Goal: Transaction & Acquisition: Purchase product/service

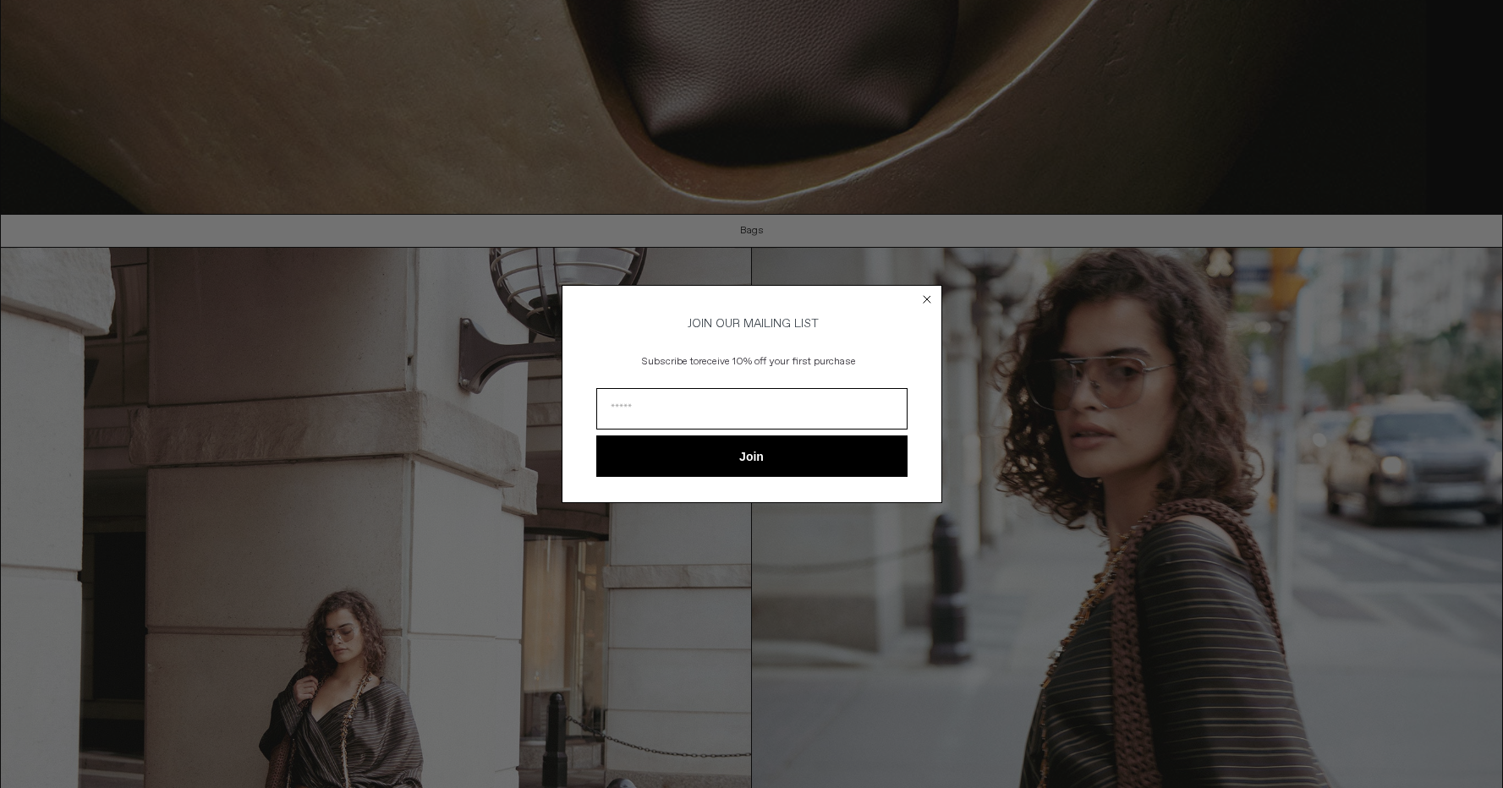
click at [927, 294] on circle "Close dialog" at bounding box center [927, 299] width 16 height 16
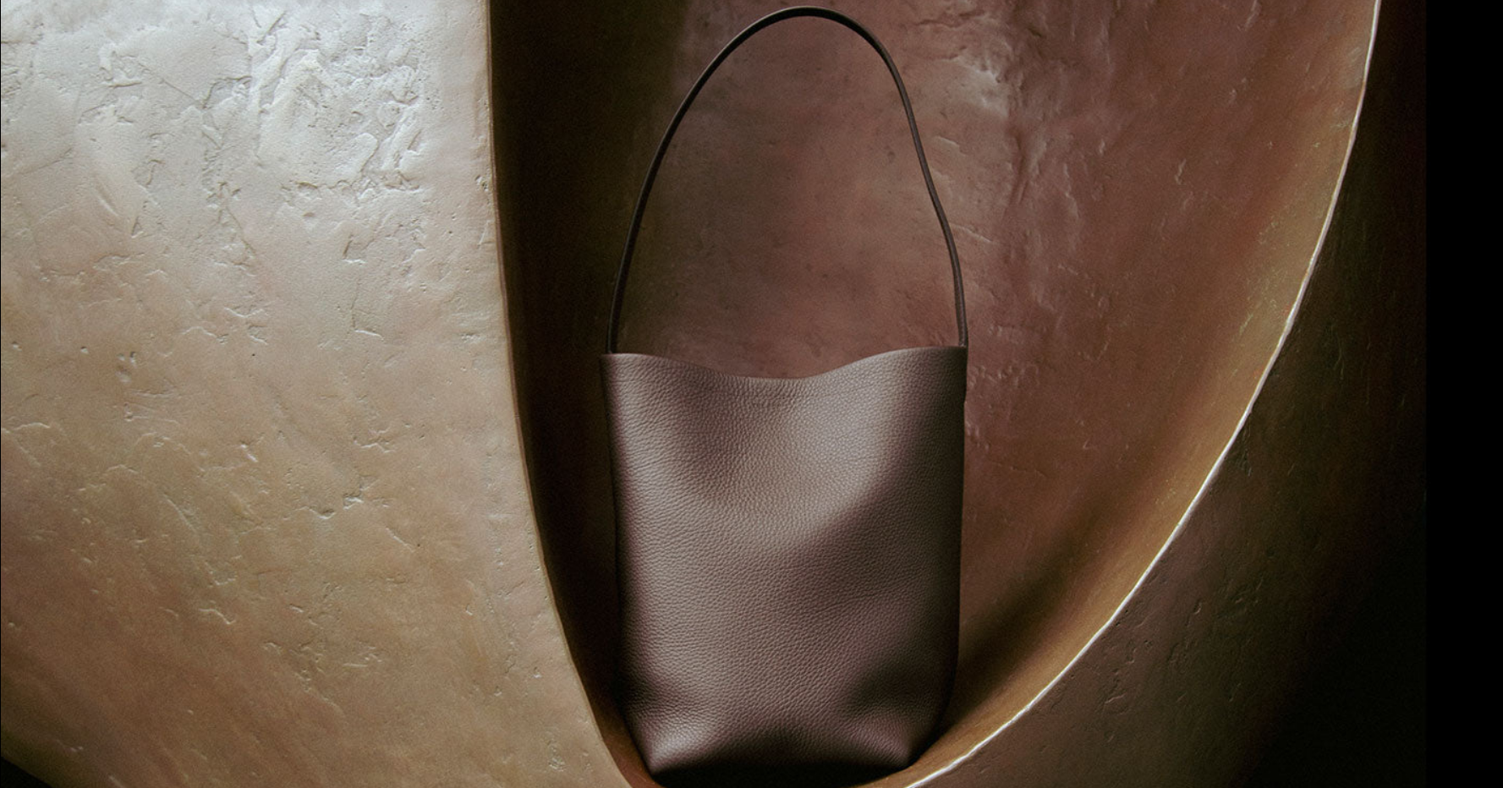
scroll to position [877, 0]
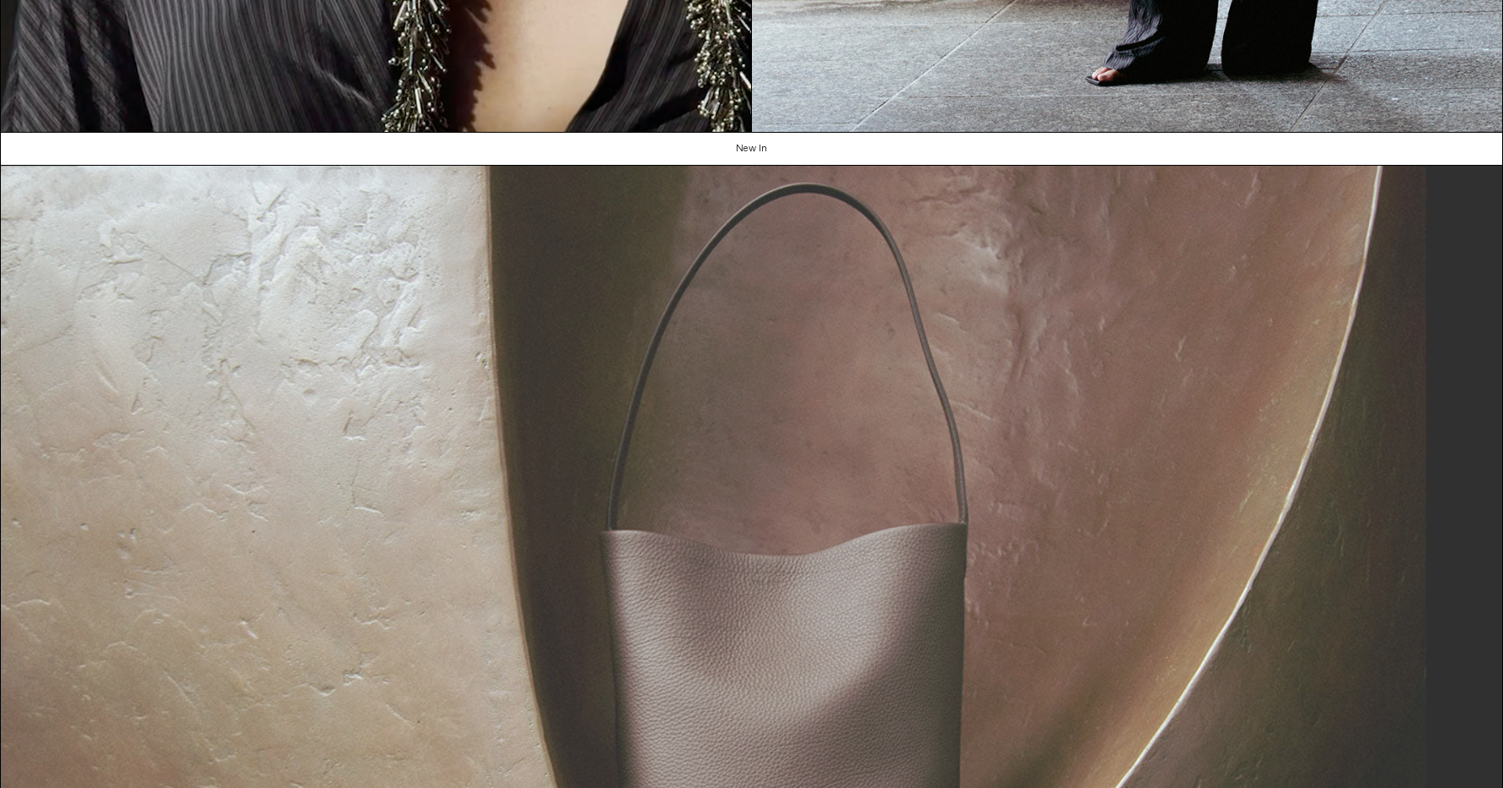
click at [821, 386] on img at bounding box center [751, 597] width 1501 height 863
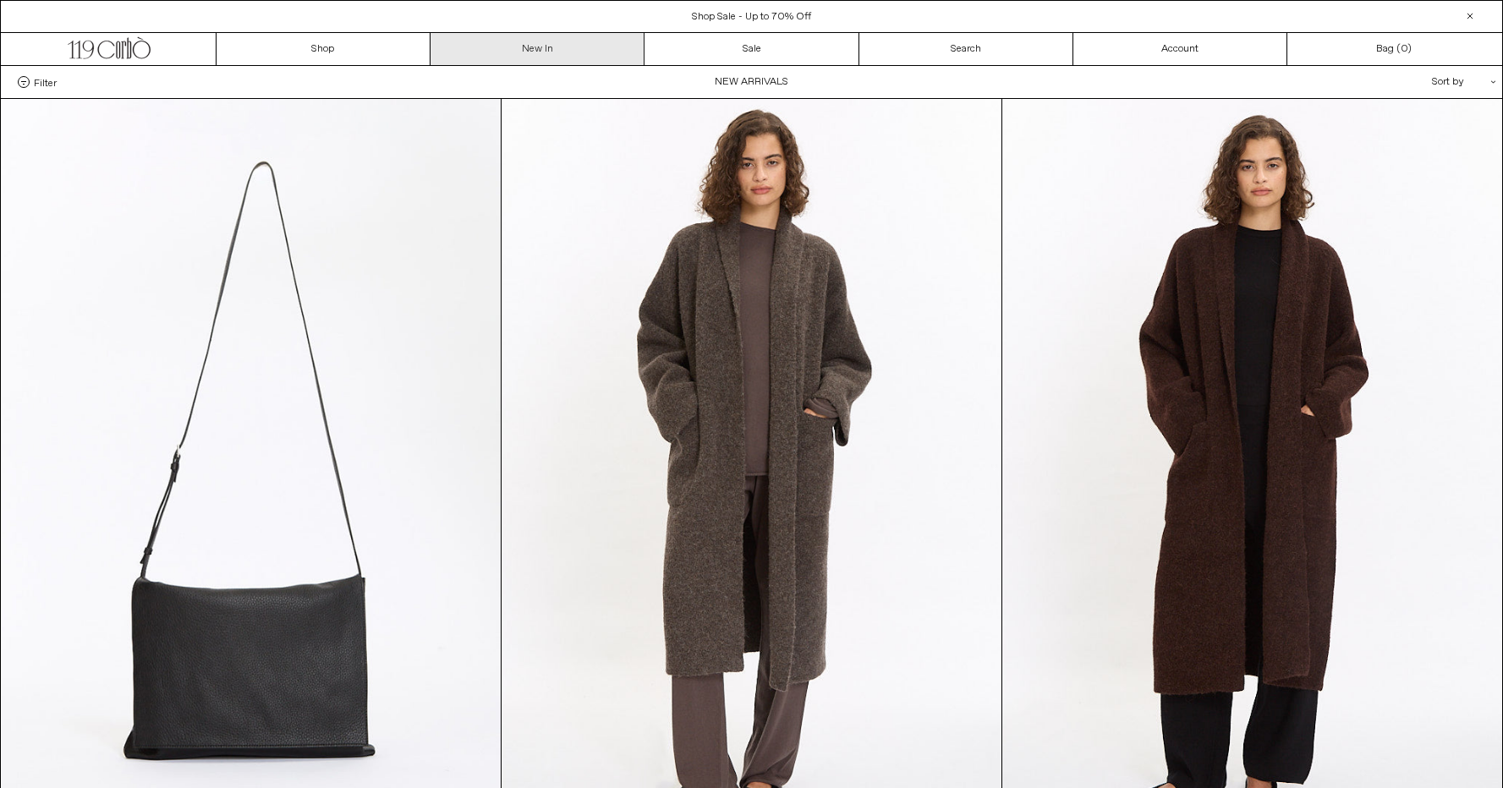
click at [522, 51] on link "New In" at bounding box center [538, 49] width 214 height 32
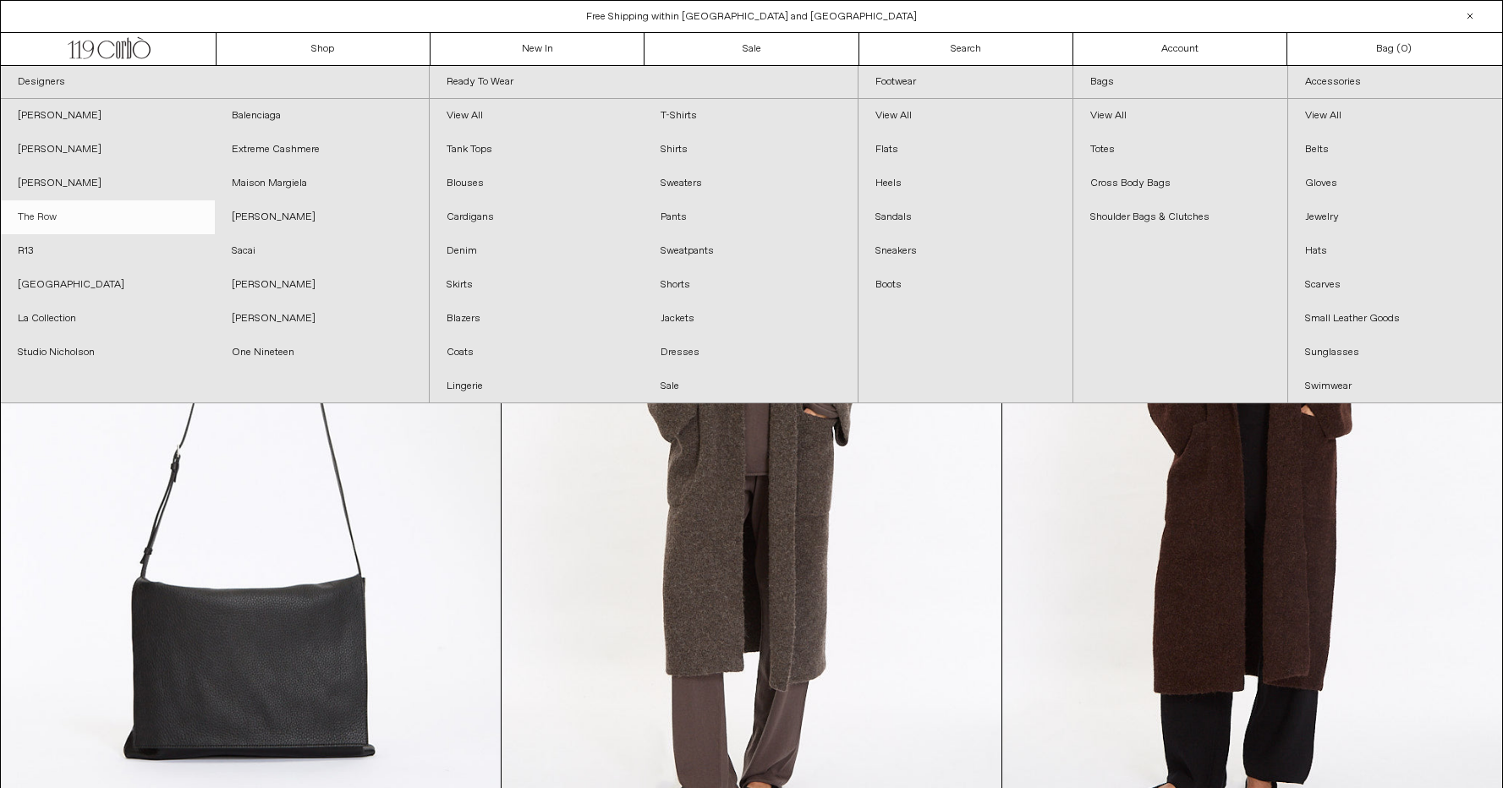
click at [35, 222] on link "The Row" at bounding box center [108, 217] width 214 height 34
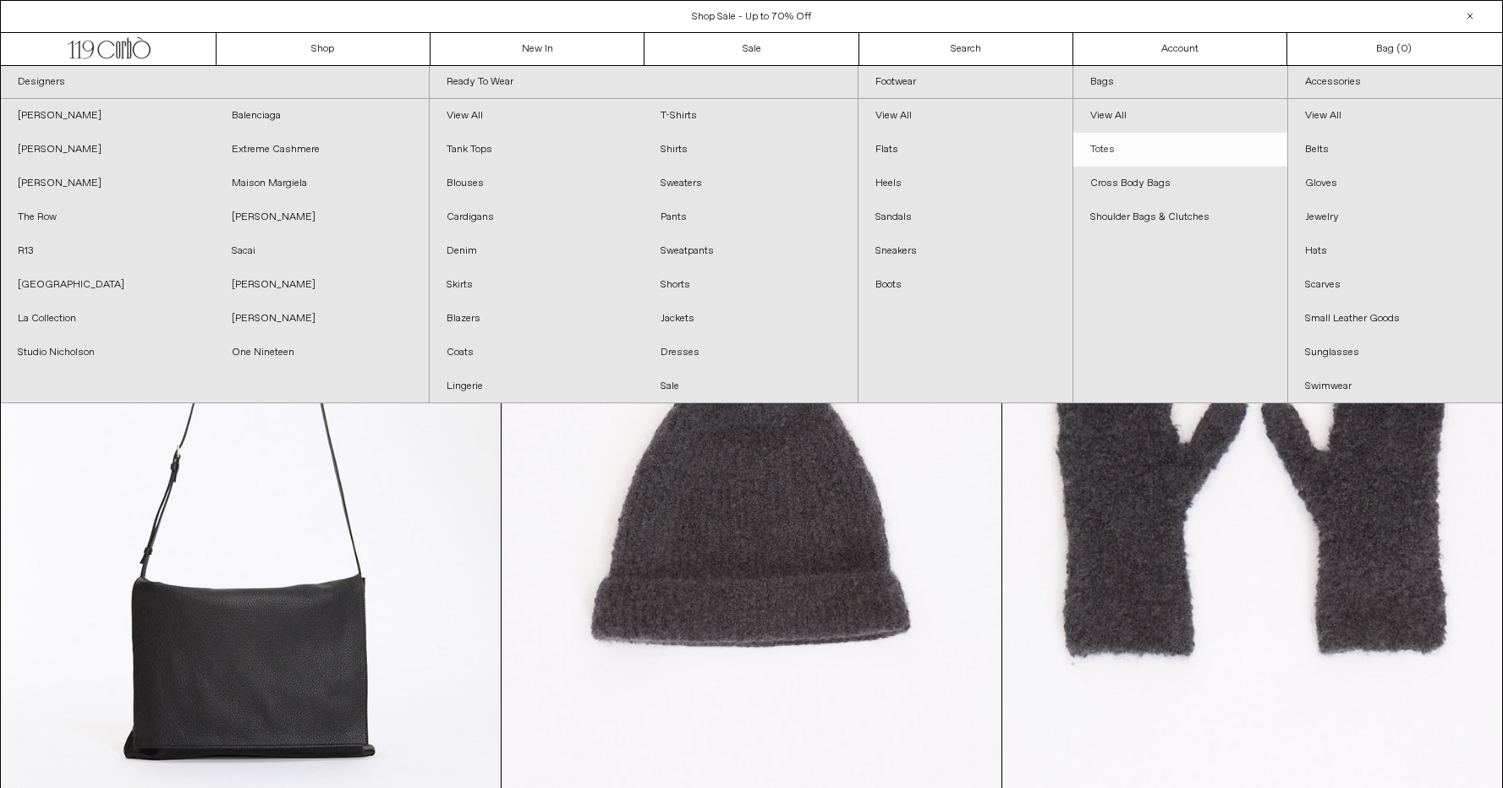
click at [1170, 148] on link "Totes" at bounding box center [1180, 150] width 214 height 34
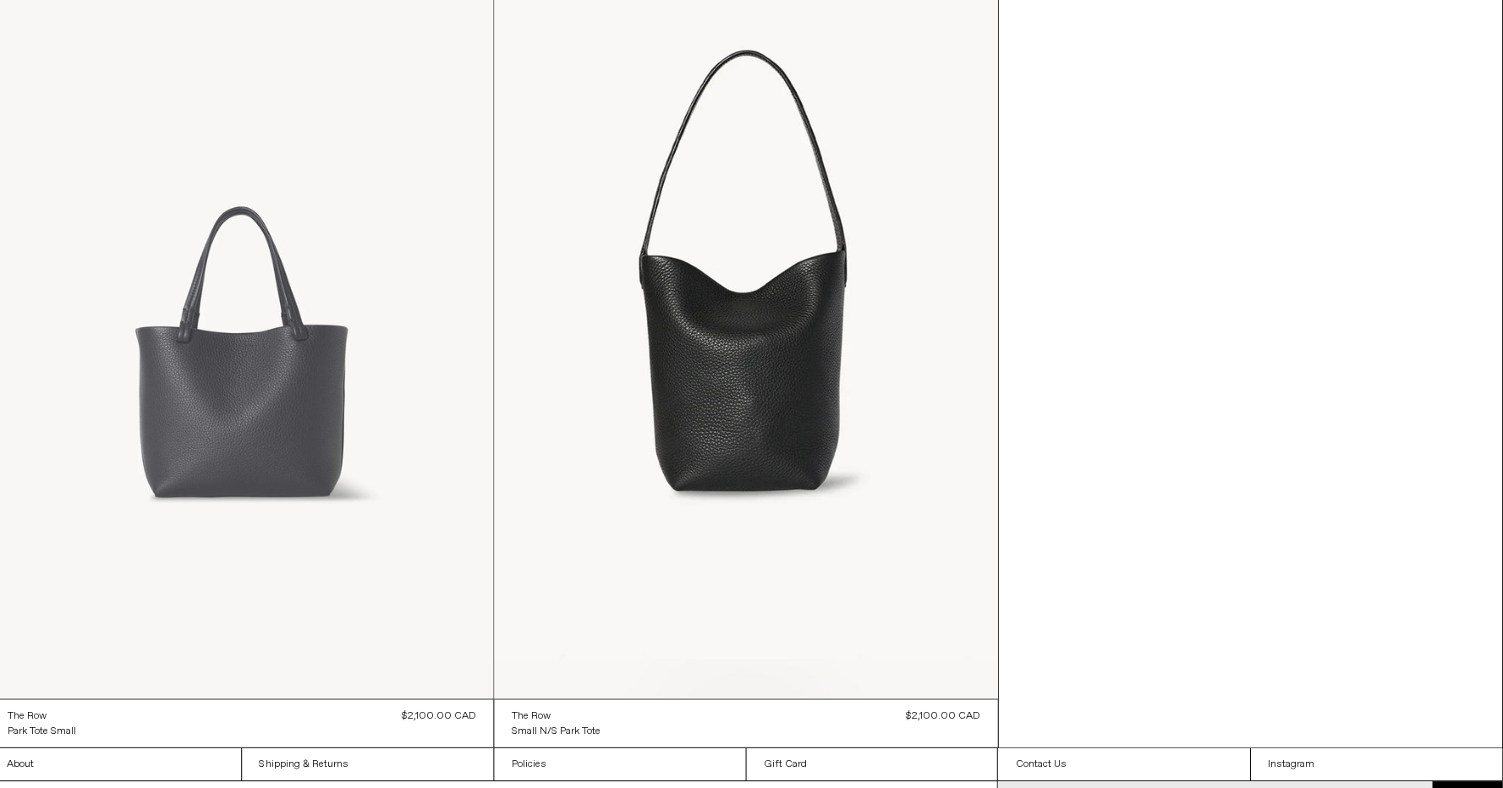
scroll to position [1747, 0]
